Goal: Navigation & Orientation: Go to known website

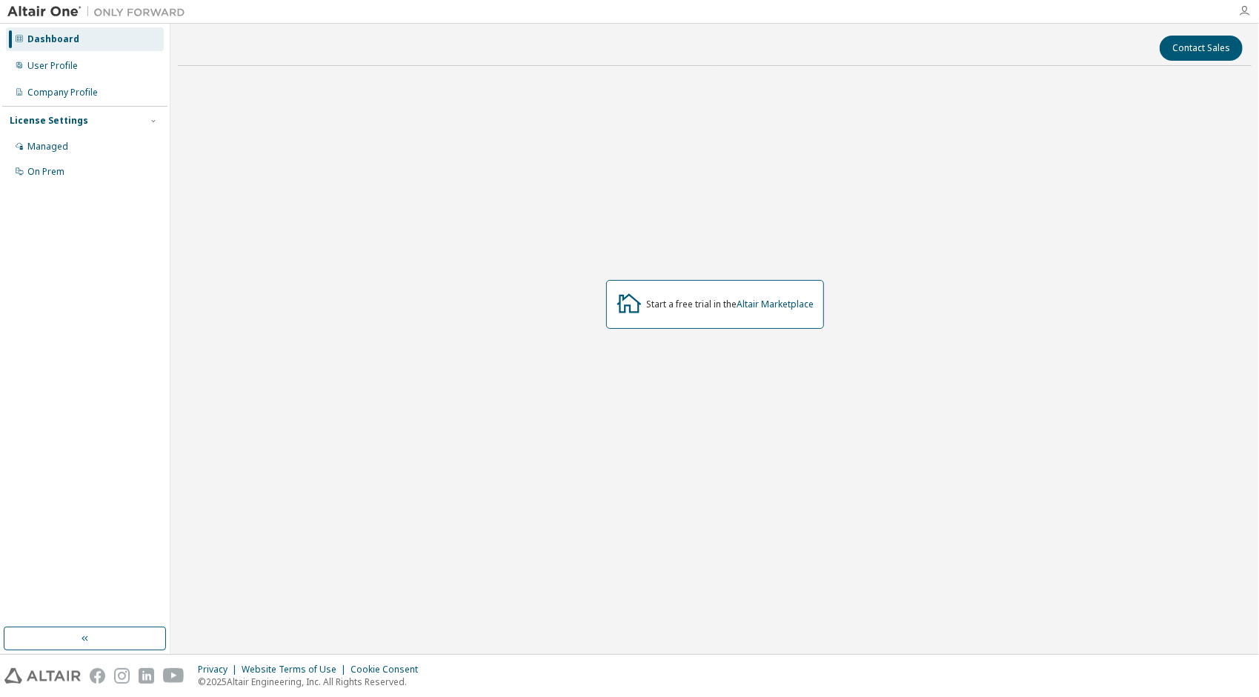
click at [1249, 10] on icon "button" at bounding box center [1244, 11] width 12 height 12
